Goal: Navigation & Orientation: Find specific page/section

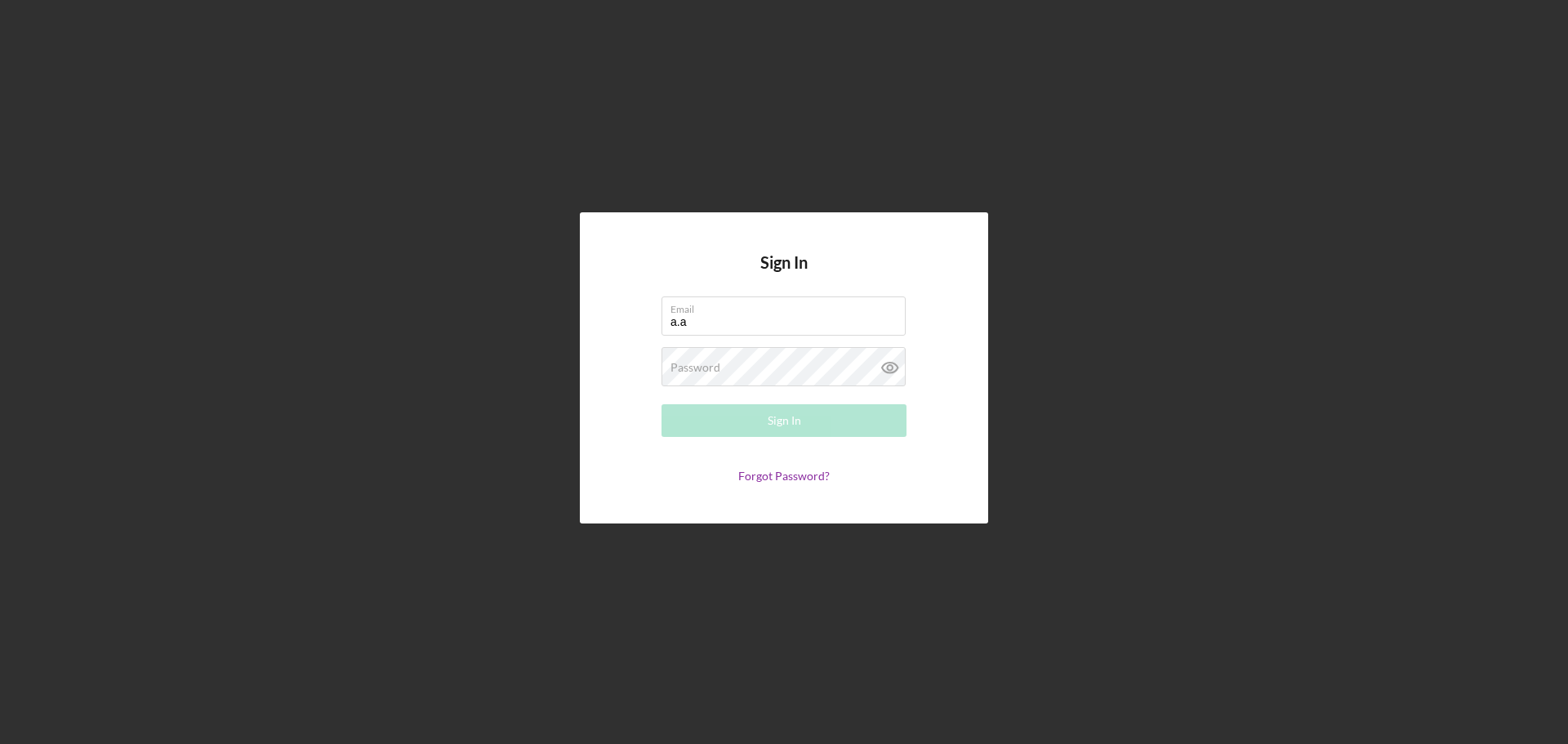
type input "[PERSON_NAME][EMAIL_ADDRESS][DOMAIN_NAME]"
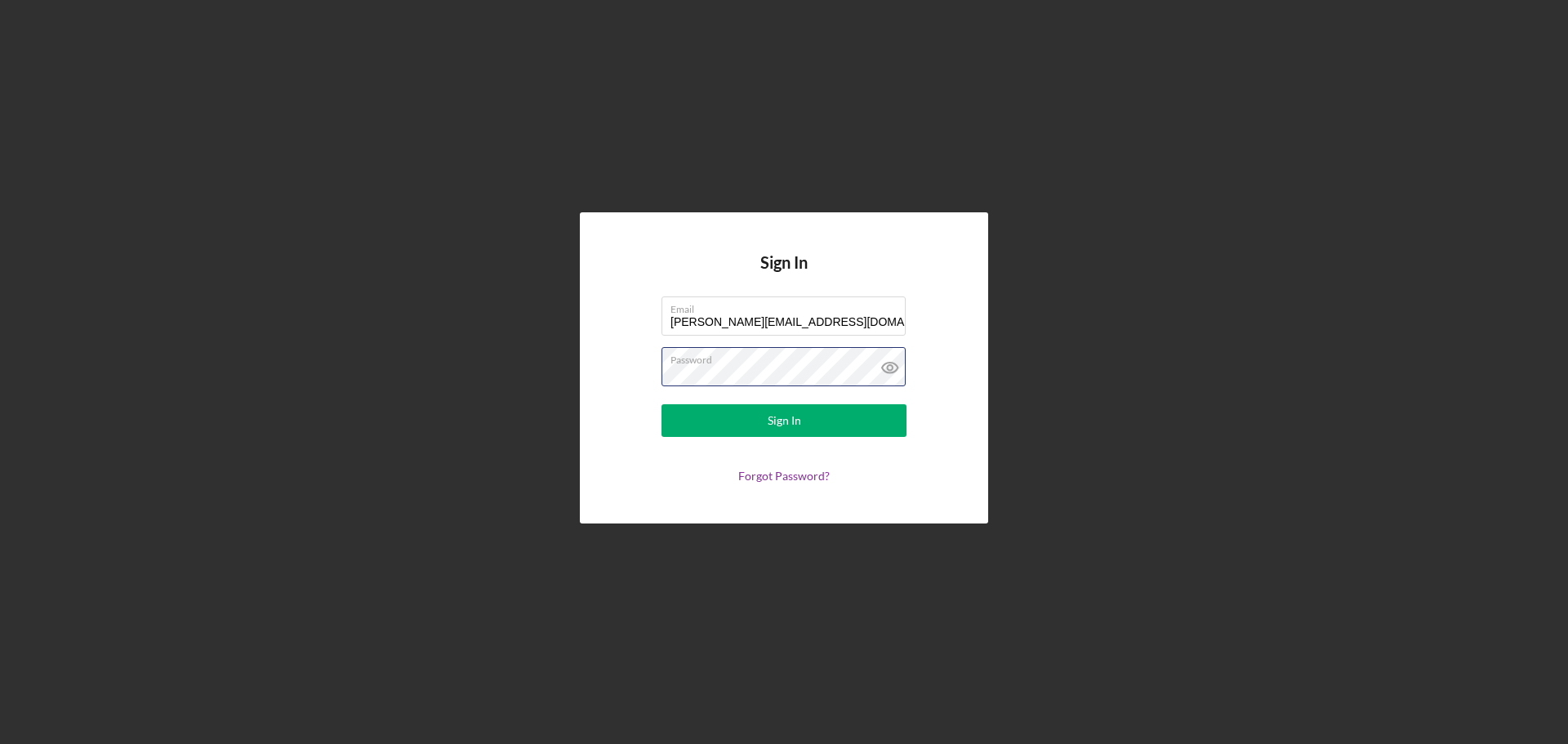
click at [662, 404] on button "Sign In" at bounding box center [784, 420] width 245 height 33
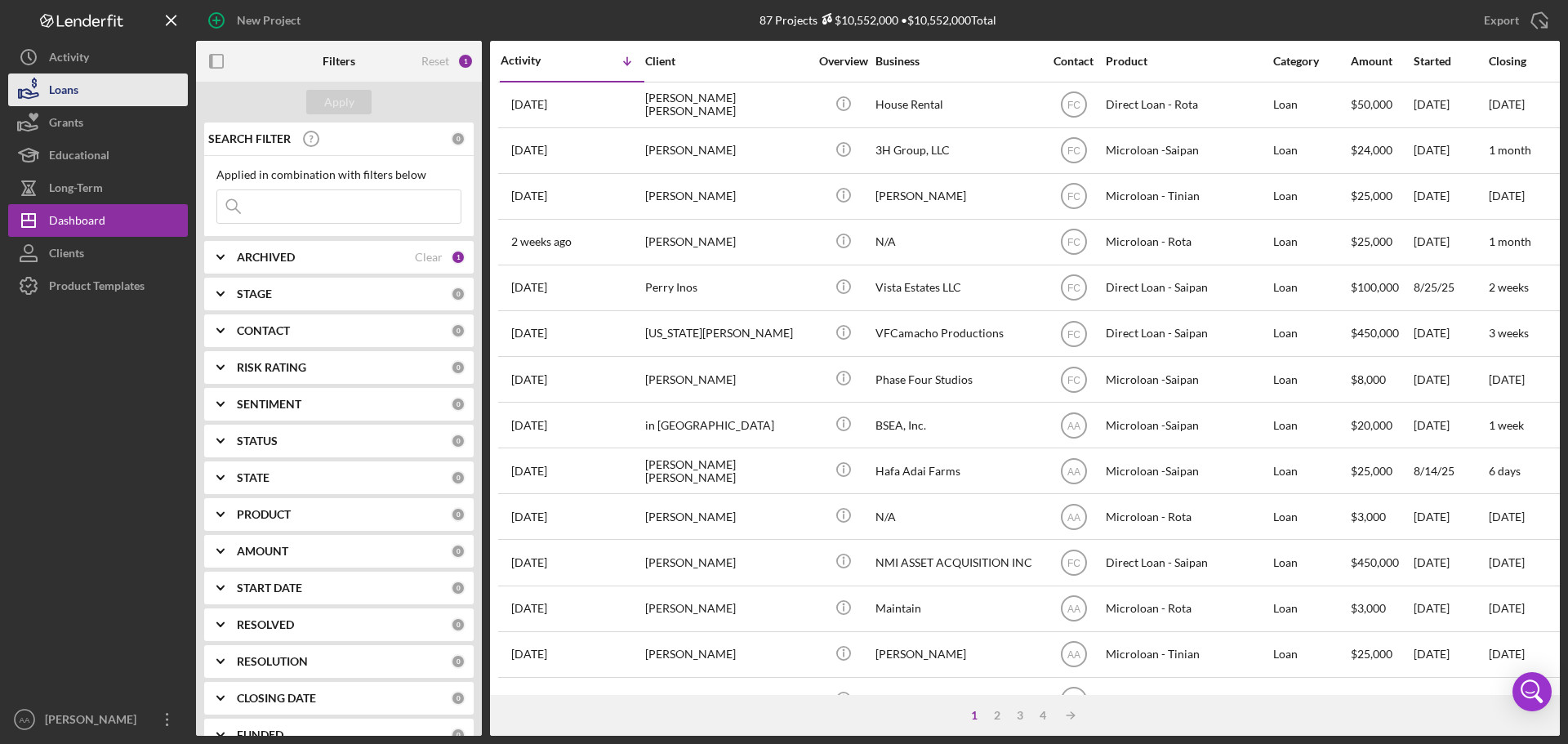
click at [93, 94] on button "Loans" at bounding box center [98, 90] width 179 height 33
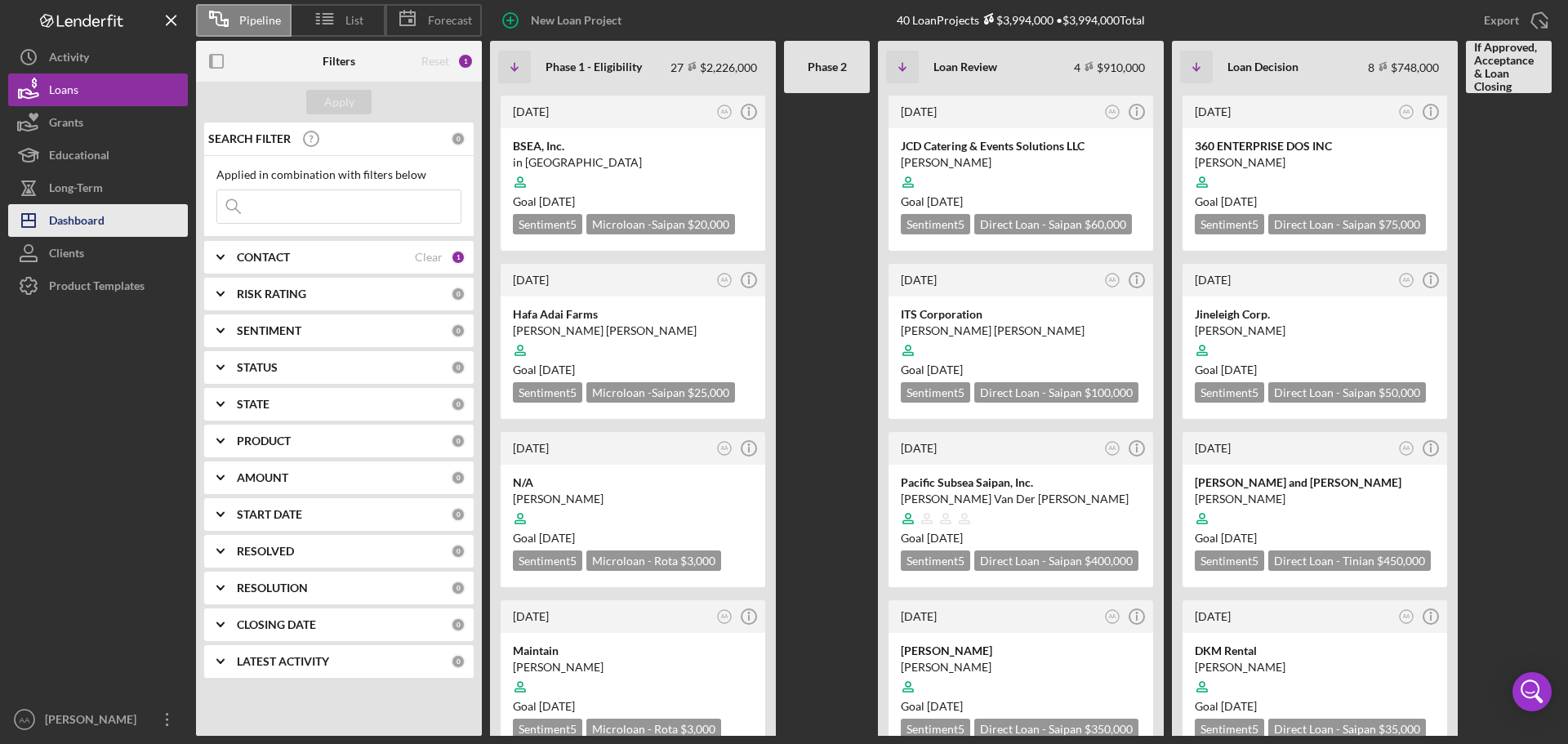
click at [70, 226] on div "Dashboard" at bounding box center [76, 222] width 56 height 37
